Goal: Use online tool/utility: Utilize a website feature to perform a specific function

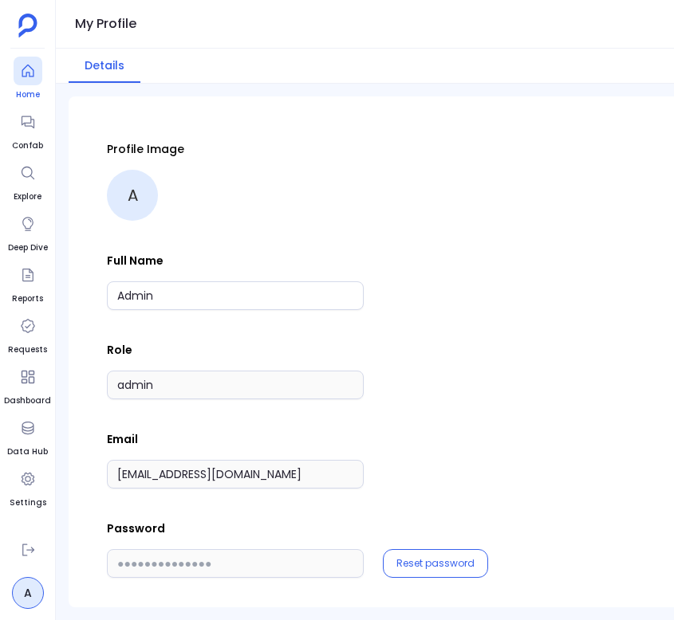
click at [22, 77] on icon at bounding box center [28, 71] width 16 height 16
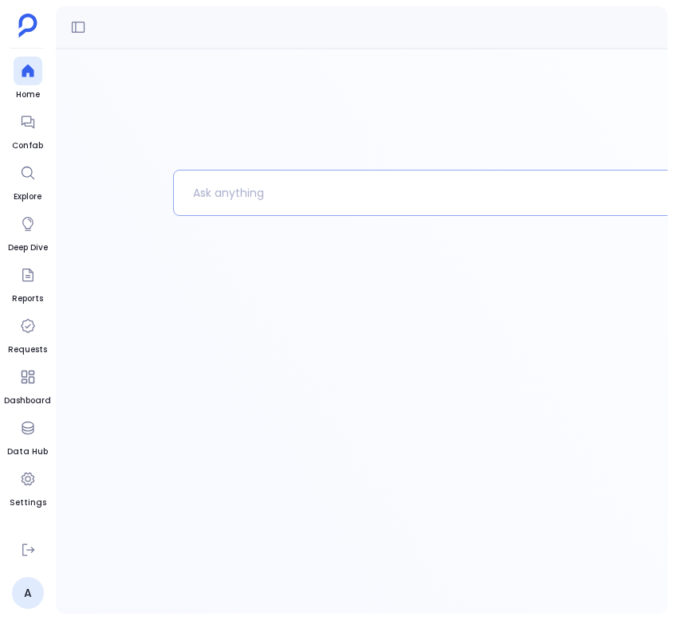
click at [332, 195] on p at bounding box center [447, 192] width 547 height 41
click at [481, 194] on p "To enrich screen reader interactions, please activate Accessibility in Grammarl…" at bounding box center [447, 192] width 547 height 41
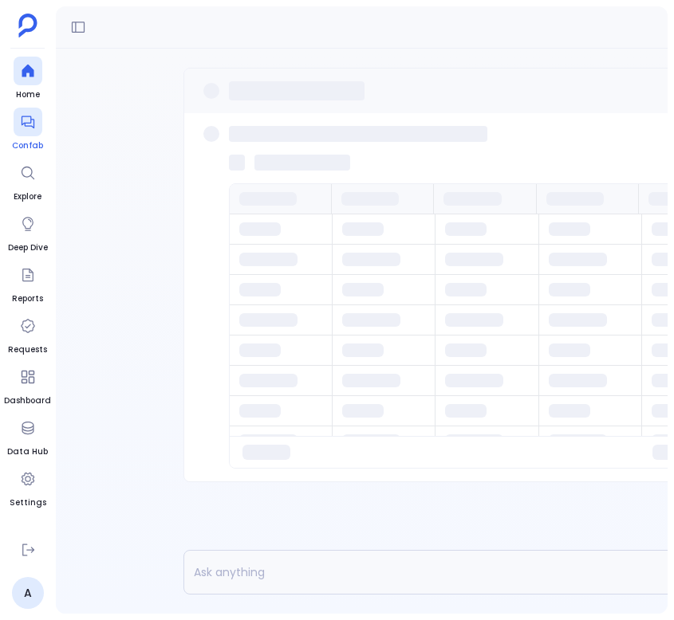
click at [18, 127] on div at bounding box center [28, 122] width 29 height 29
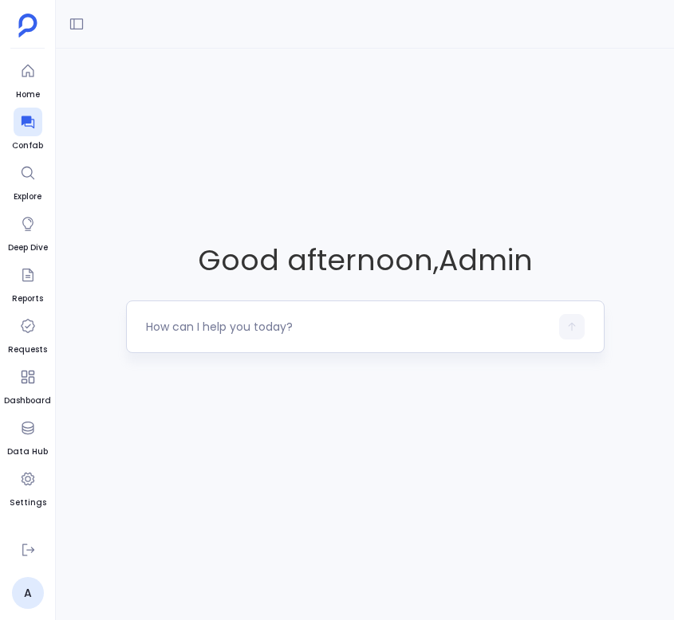
click at [298, 320] on textarea at bounding box center [347, 327] width 403 height 16
type textarea "get me deals closed"
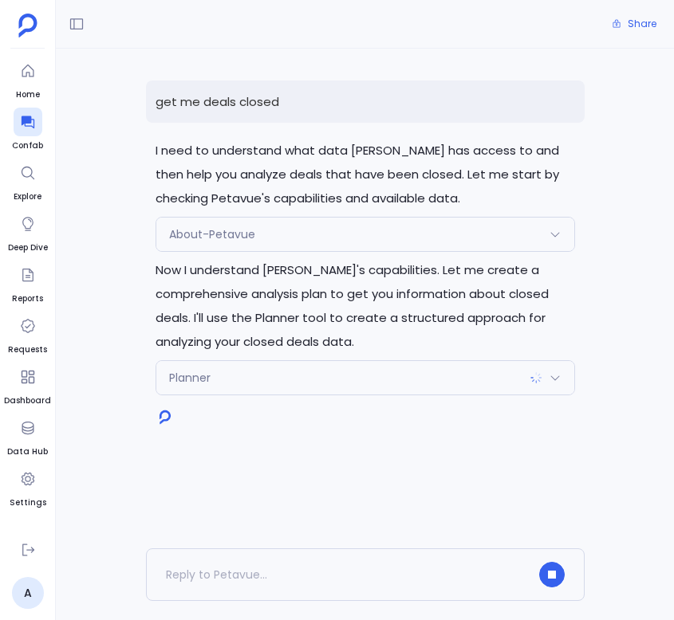
click at [387, 383] on div "Planner" at bounding box center [365, 377] width 418 height 33
click at [407, 235] on div "About-Petavue" at bounding box center [365, 234] width 418 height 33
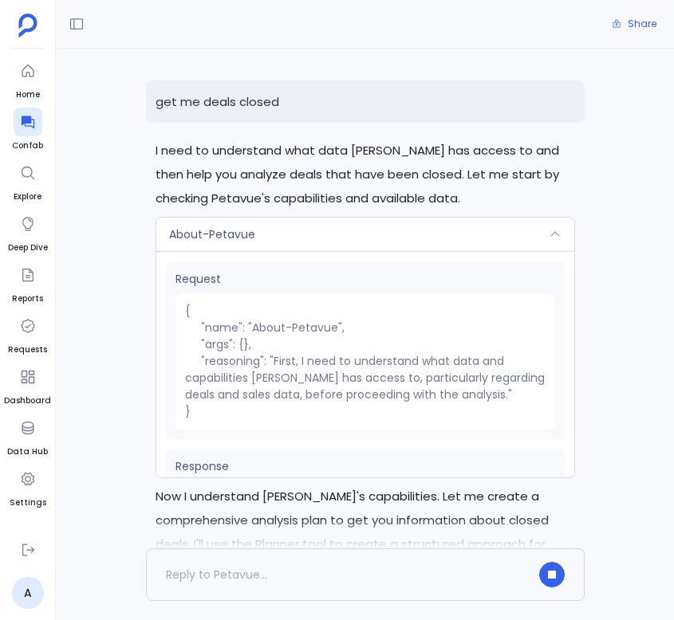
click at [407, 235] on div "About-Petavue" at bounding box center [365, 234] width 418 height 33
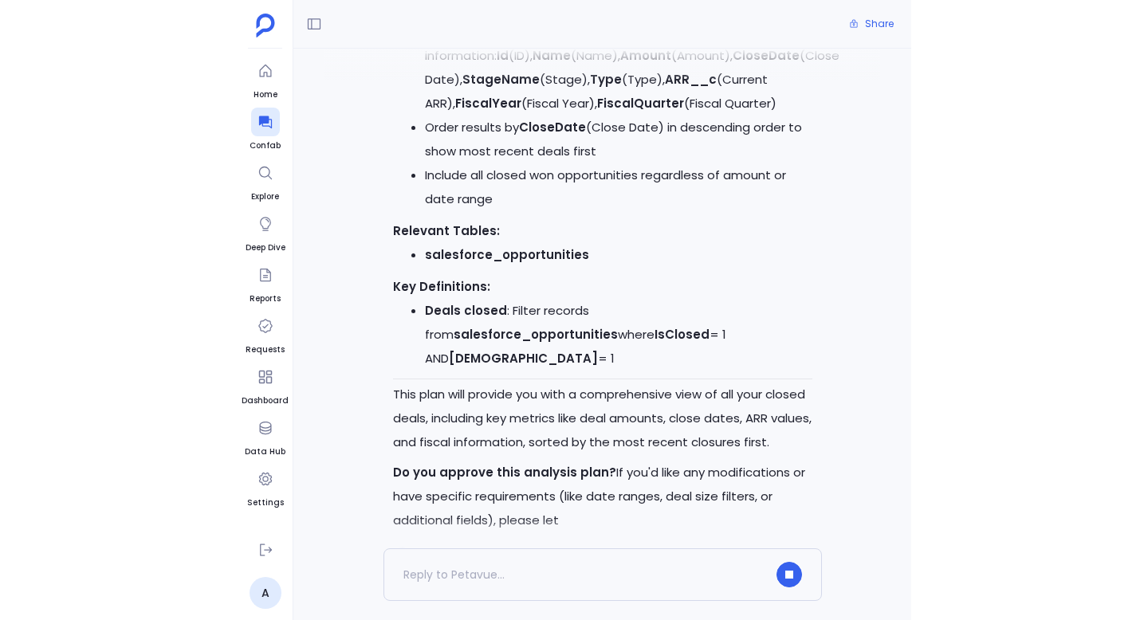
scroll to position [852, 0]
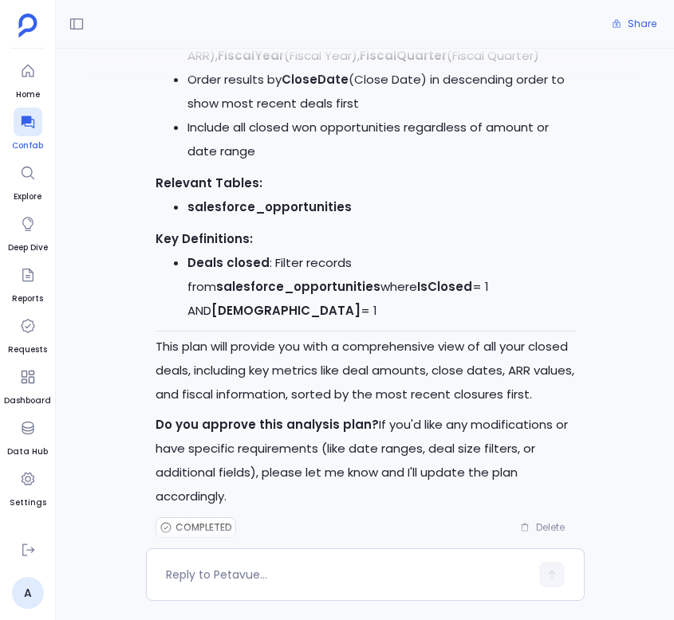
click at [26, 124] on icon at bounding box center [28, 122] width 16 height 16
